Goal: Information Seeking & Learning: Learn about a topic

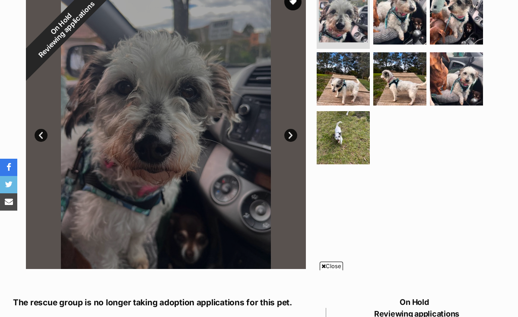
scroll to position [176, 0]
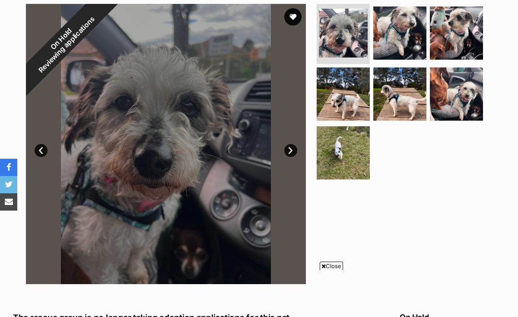
click at [293, 151] on link "Next" at bounding box center [291, 150] width 13 height 13
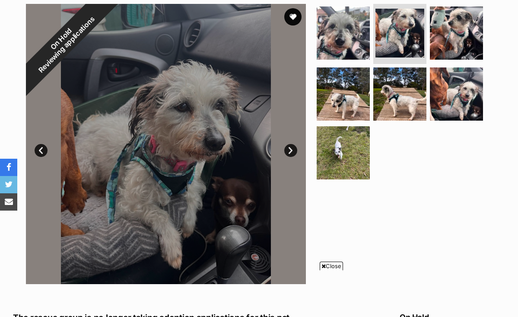
click at [293, 151] on link "Next" at bounding box center [291, 150] width 13 height 13
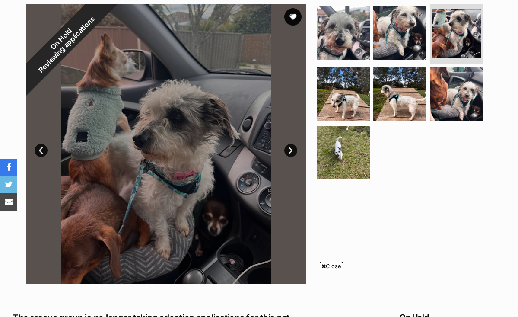
scroll to position [0, 0]
click at [293, 151] on link "Next" at bounding box center [291, 150] width 13 height 13
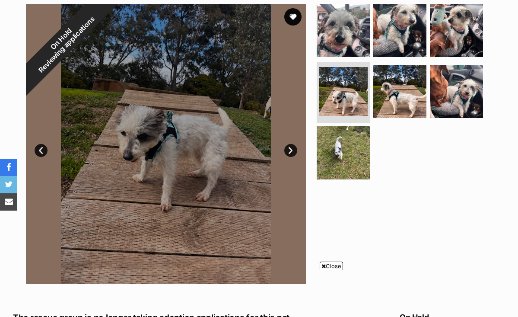
click at [293, 151] on link "Next" at bounding box center [291, 150] width 13 height 13
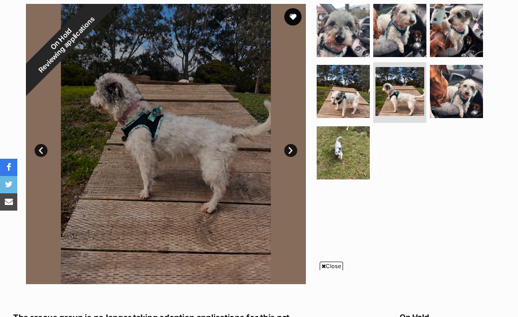
click at [293, 151] on link "Next" at bounding box center [291, 150] width 13 height 13
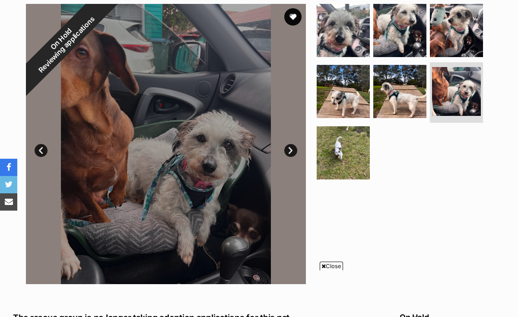
click at [293, 151] on link "Next" at bounding box center [291, 150] width 13 height 13
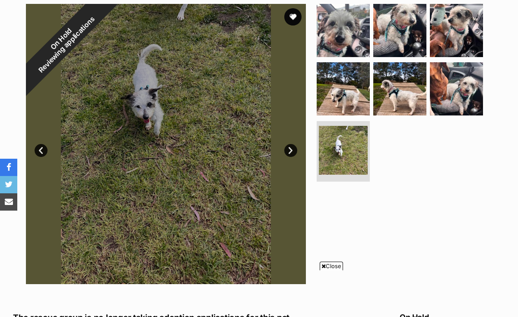
click at [293, 151] on link "Next" at bounding box center [291, 150] width 13 height 13
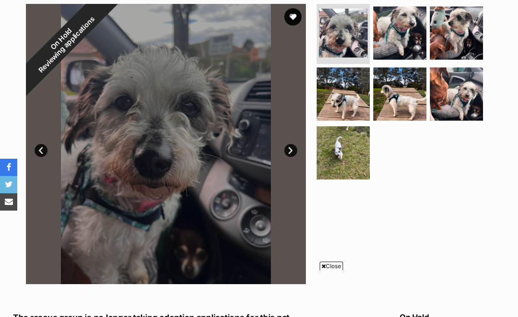
click at [293, 151] on link "Next" at bounding box center [291, 150] width 13 height 13
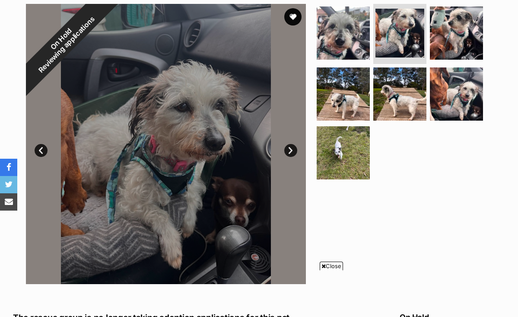
click at [293, 151] on link "Next" at bounding box center [291, 150] width 13 height 13
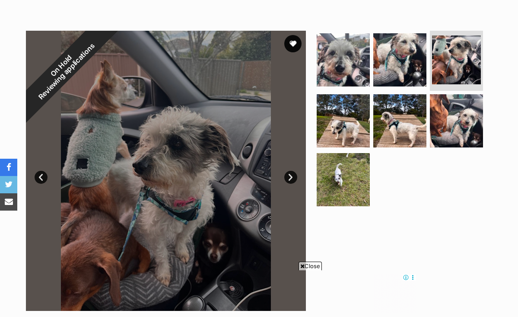
scroll to position [151, 0]
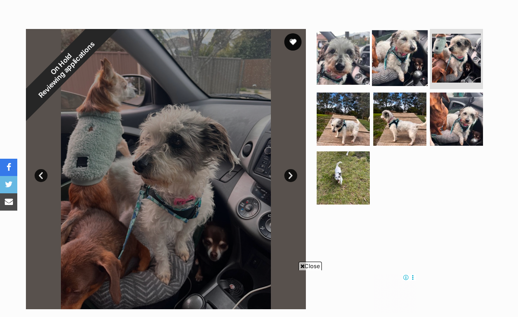
click at [406, 58] on img at bounding box center [400, 58] width 56 height 56
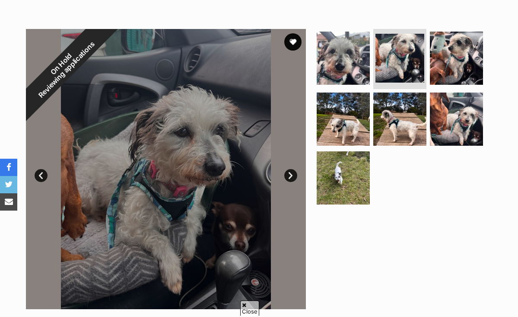
scroll to position [0, 0]
click at [290, 175] on link "Next" at bounding box center [291, 175] width 13 height 13
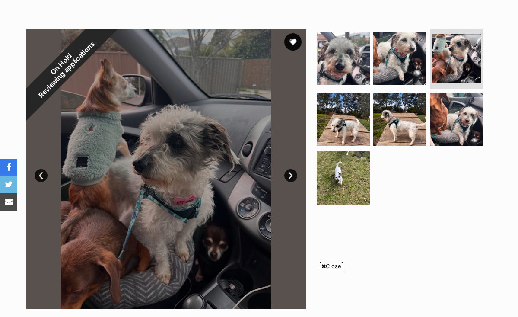
click at [290, 175] on link "Next" at bounding box center [291, 175] width 13 height 13
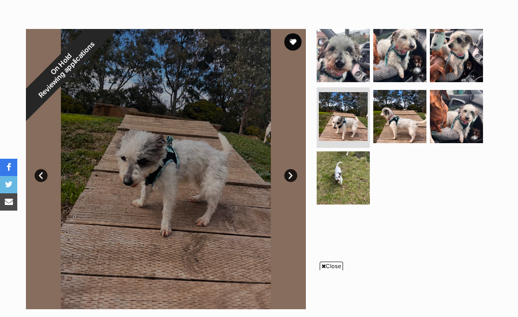
click at [290, 175] on link "Next" at bounding box center [291, 175] width 13 height 13
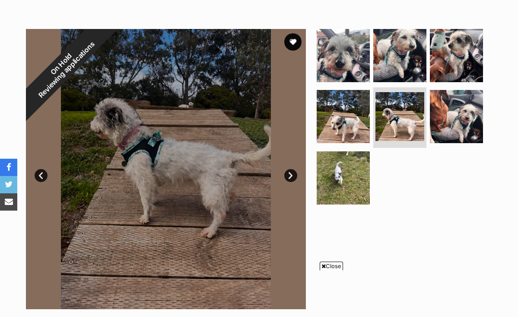
click at [290, 175] on link "Next" at bounding box center [291, 175] width 13 height 13
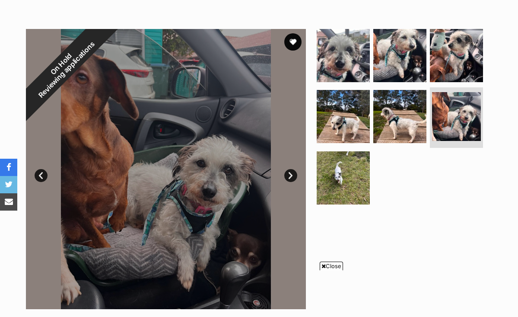
click at [290, 175] on link "Next" at bounding box center [291, 175] width 13 height 13
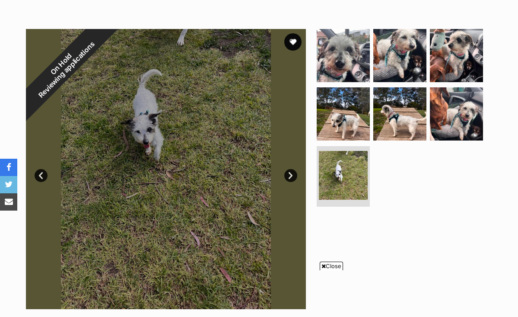
click at [290, 175] on link "Next" at bounding box center [291, 175] width 13 height 13
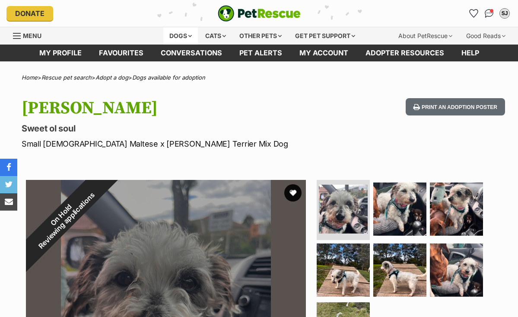
click at [185, 35] on div "Dogs" at bounding box center [180, 35] width 35 height 17
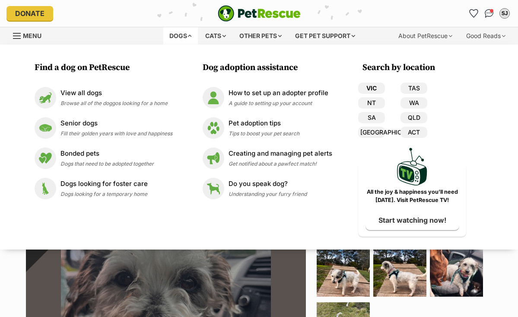
click at [376, 88] on link "VIC" at bounding box center [371, 88] width 27 height 11
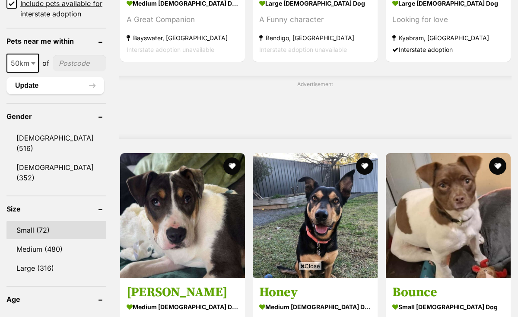
click at [42, 221] on link "Small (72)" at bounding box center [56, 230] width 100 height 18
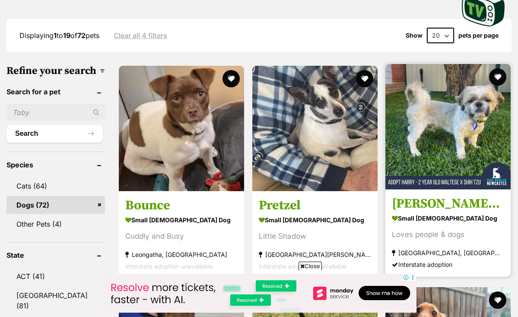
click at [435, 114] on img at bounding box center [448, 126] width 125 height 125
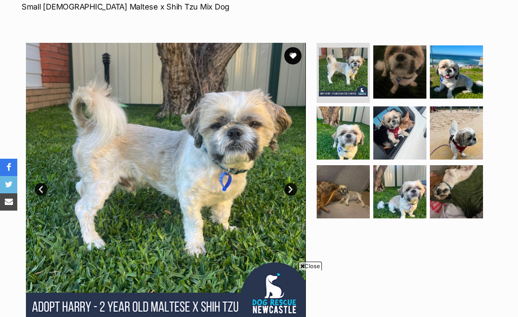
scroll to position [176, 0]
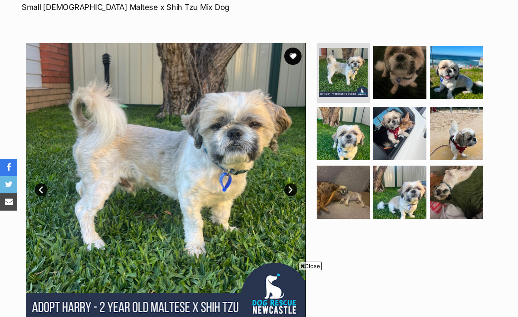
click at [291, 183] on link "Next" at bounding box center [291, 189] width 13 height 13
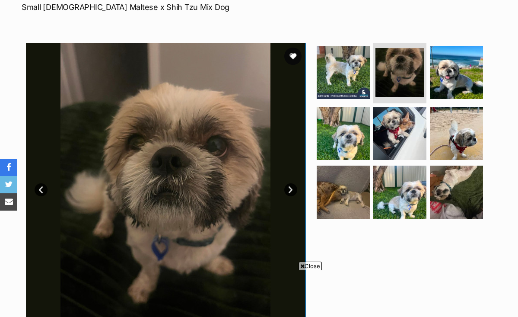
click at [291, 183] on link "Next" at bounding box center [291, 189] width 13 height 13
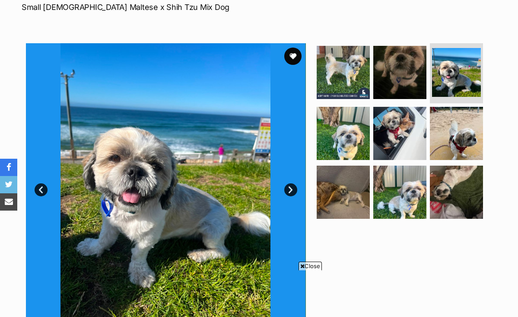
click at [291, 183] on link "Next" at bounding box center [291, 189] width 13 height 13
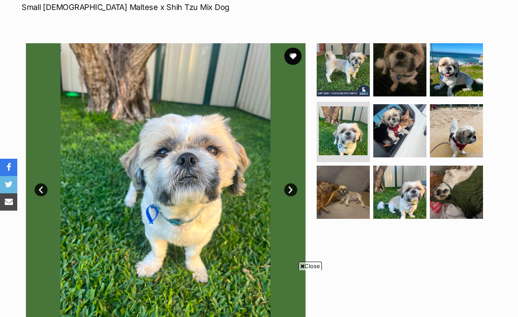
click at [291, 183] on link "Next" at bounding box center [291, 189] width 13 height 13
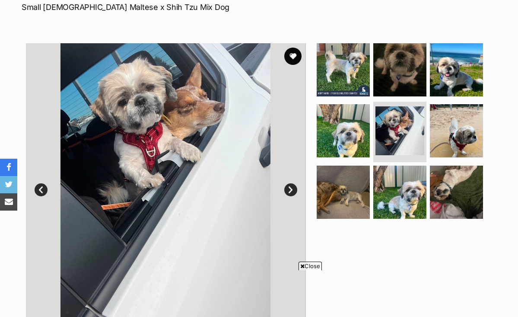
click at [291, 183] on link "Next" at bounding box center [291, 189] width 13 height 13
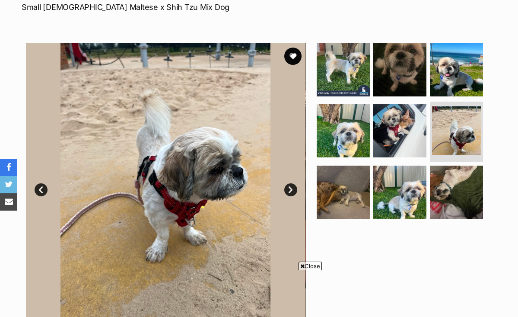
click at [291, 183] on link "Next" at bounding box center [291, 189] width 13 height 13
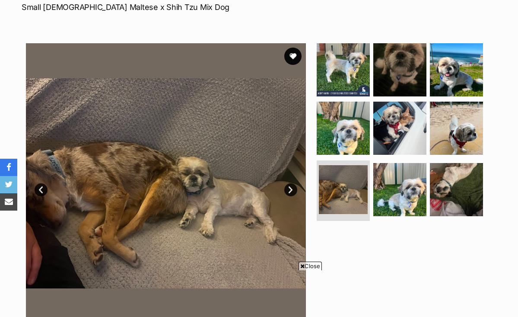
click at [291, 183] on link "Next" at bounding box center [291, 189] width 13 height 13
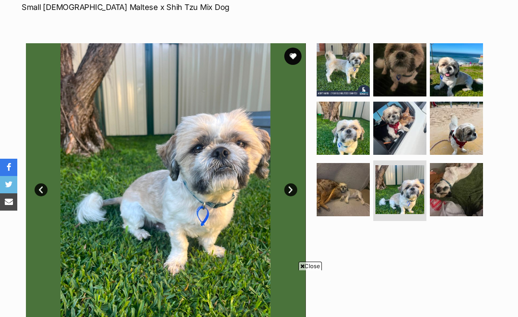
click at [291, 183] on link "Next" at bounding box center [291, 189] width 13 height 13
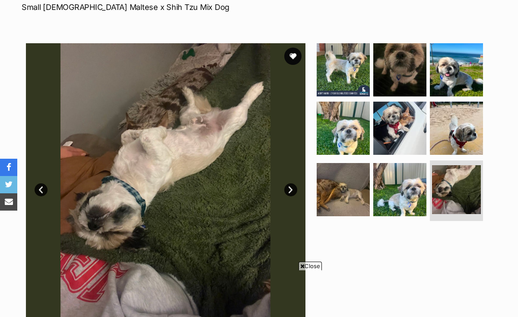
click at [291, 183] on link "Next" at bounding box center [291, 189] width 13 height 13
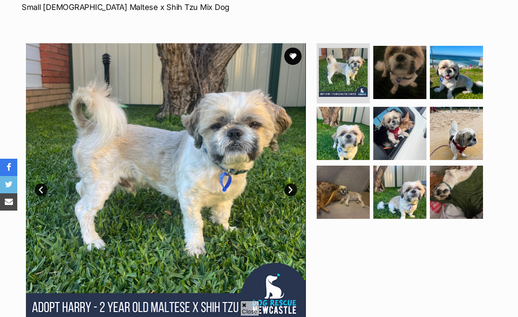
click at [291, 183] on link "Next" at bounding box center [291, 189] width 13 height 13
